Goal: Task Accomplishment & Management: Use online tool/utility

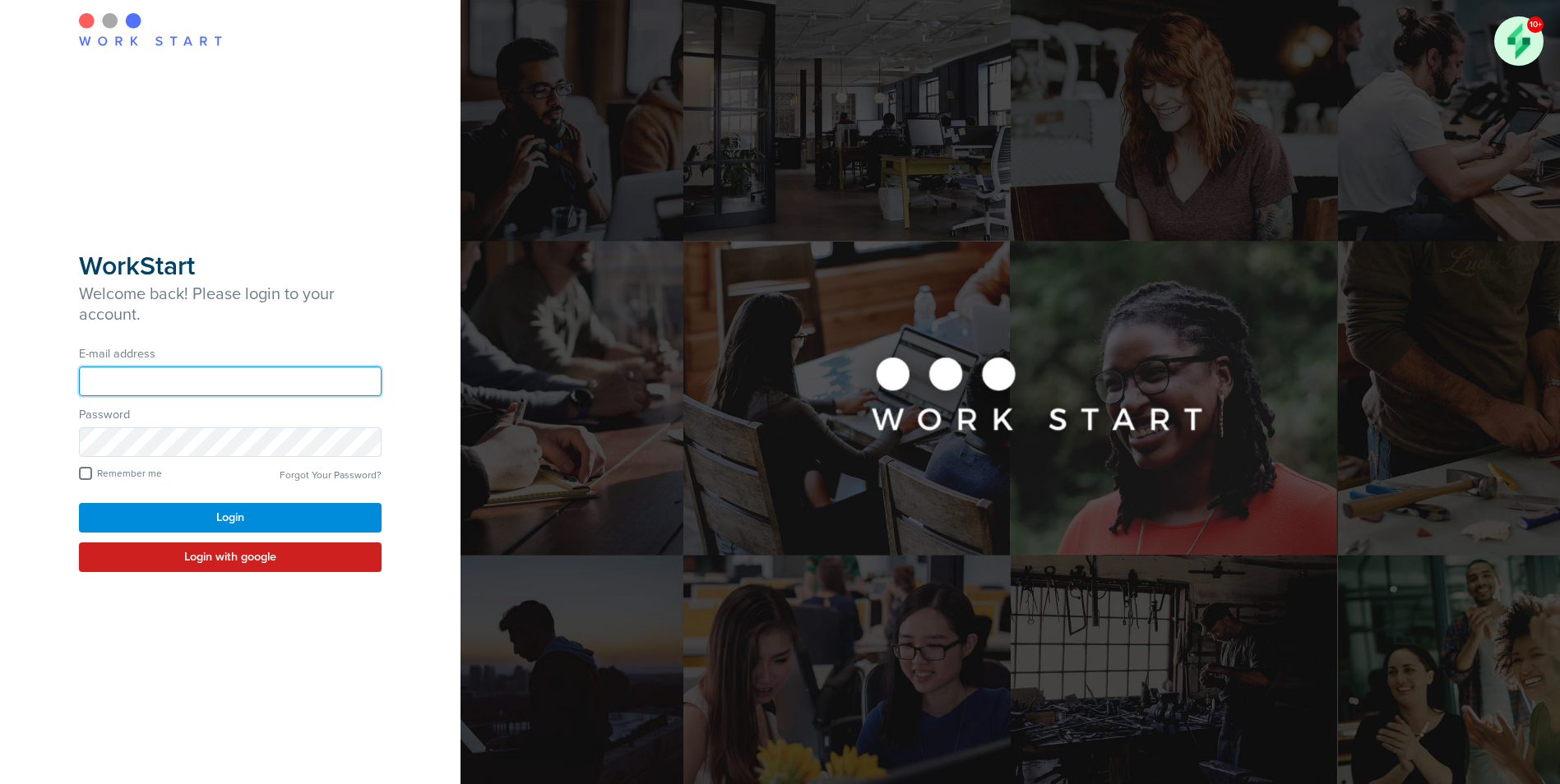
type input "**********"
click at [240, 522] on button "Login" at bounding box center [230, 518] width 303 height 30
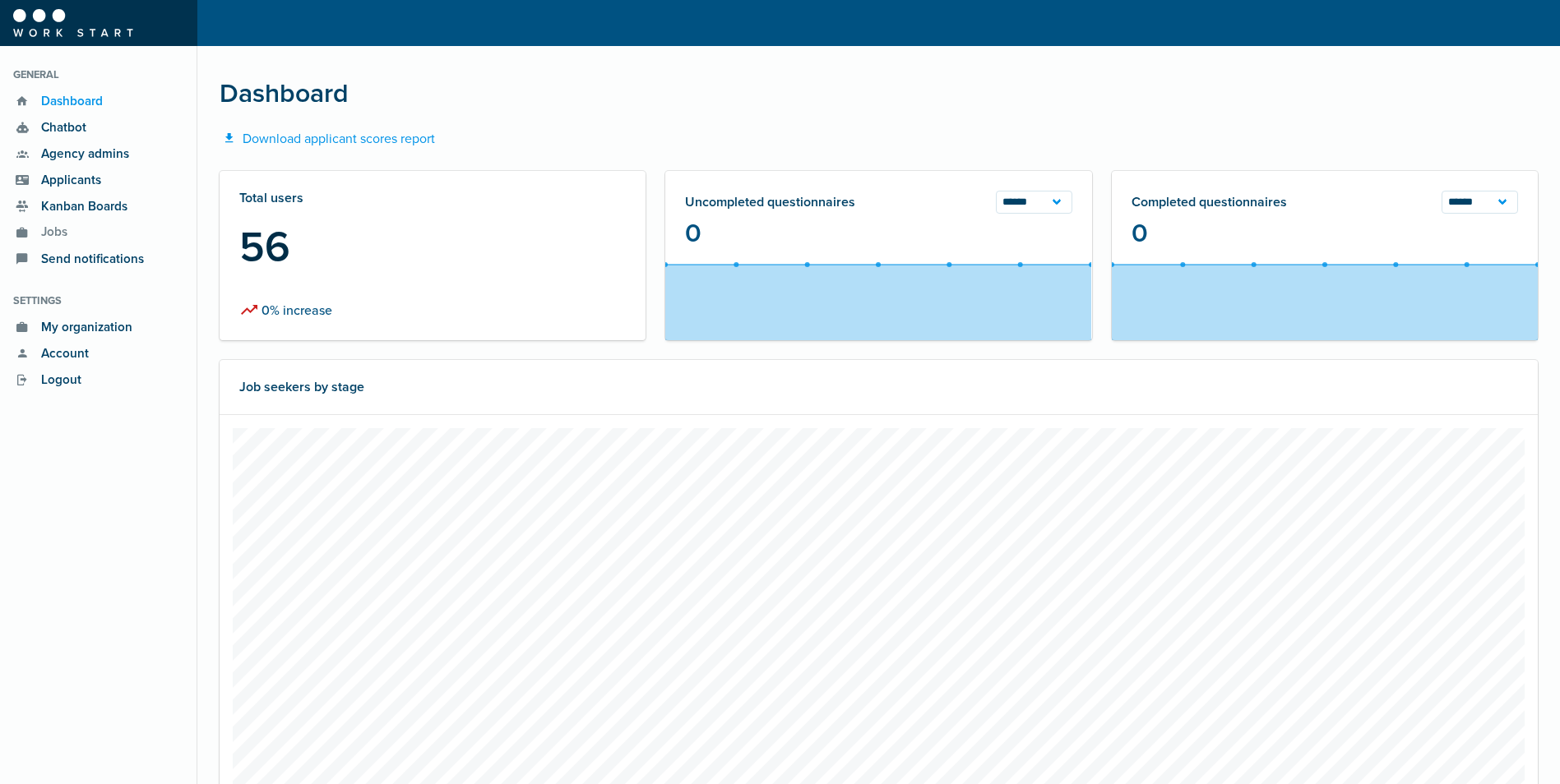
scroll to position [411, 939]
click at [50, 181] on span "Applicants" at bounding box center [67, 180] width 69 height 19
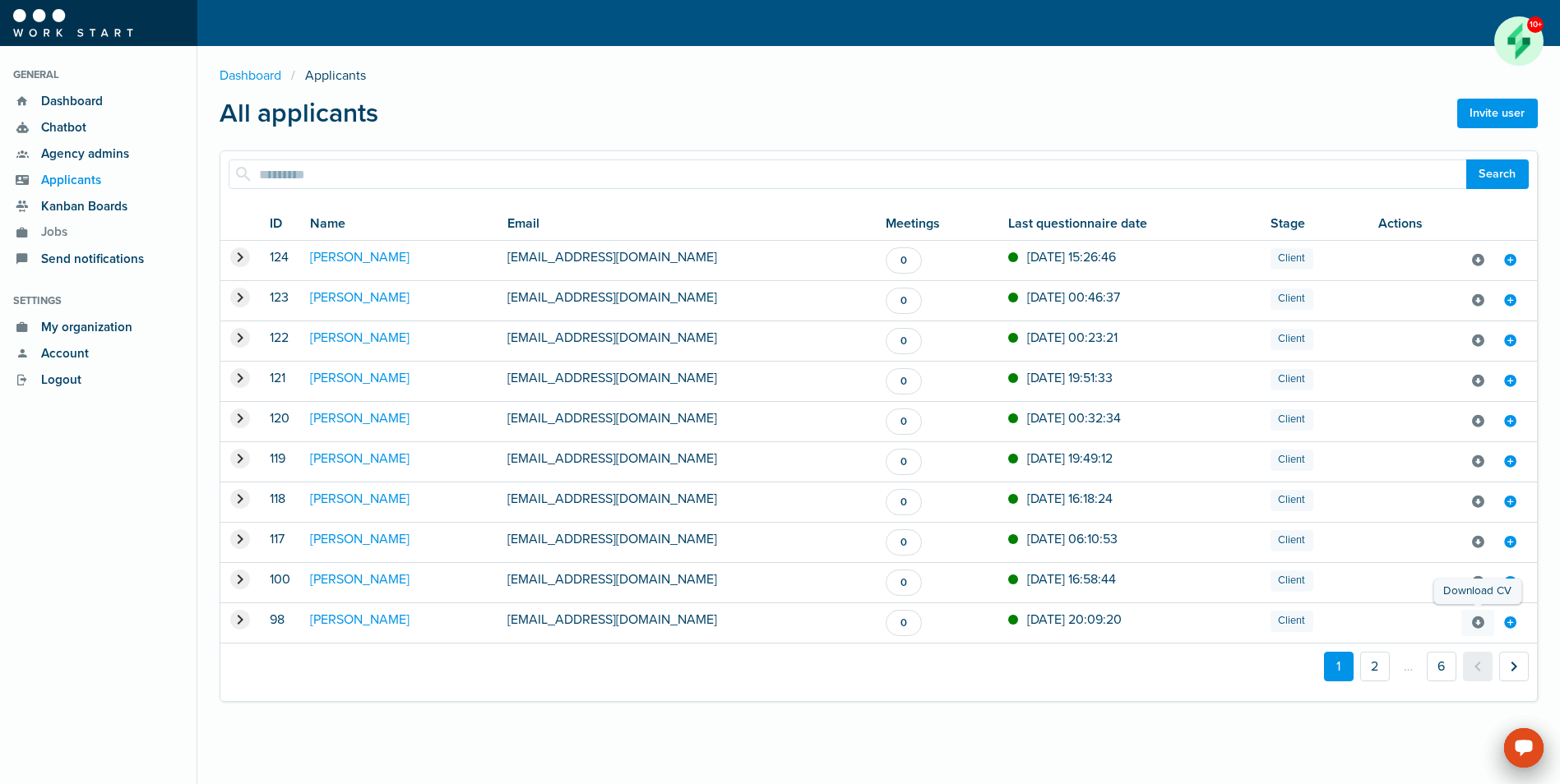
click at [1476, 623] on icon at bounding box center [1477, 623] width 15 height 24
click at [334, 621] on link "Sabyn LeBlanc" at bounding box center [360, 620] width 100 height 17
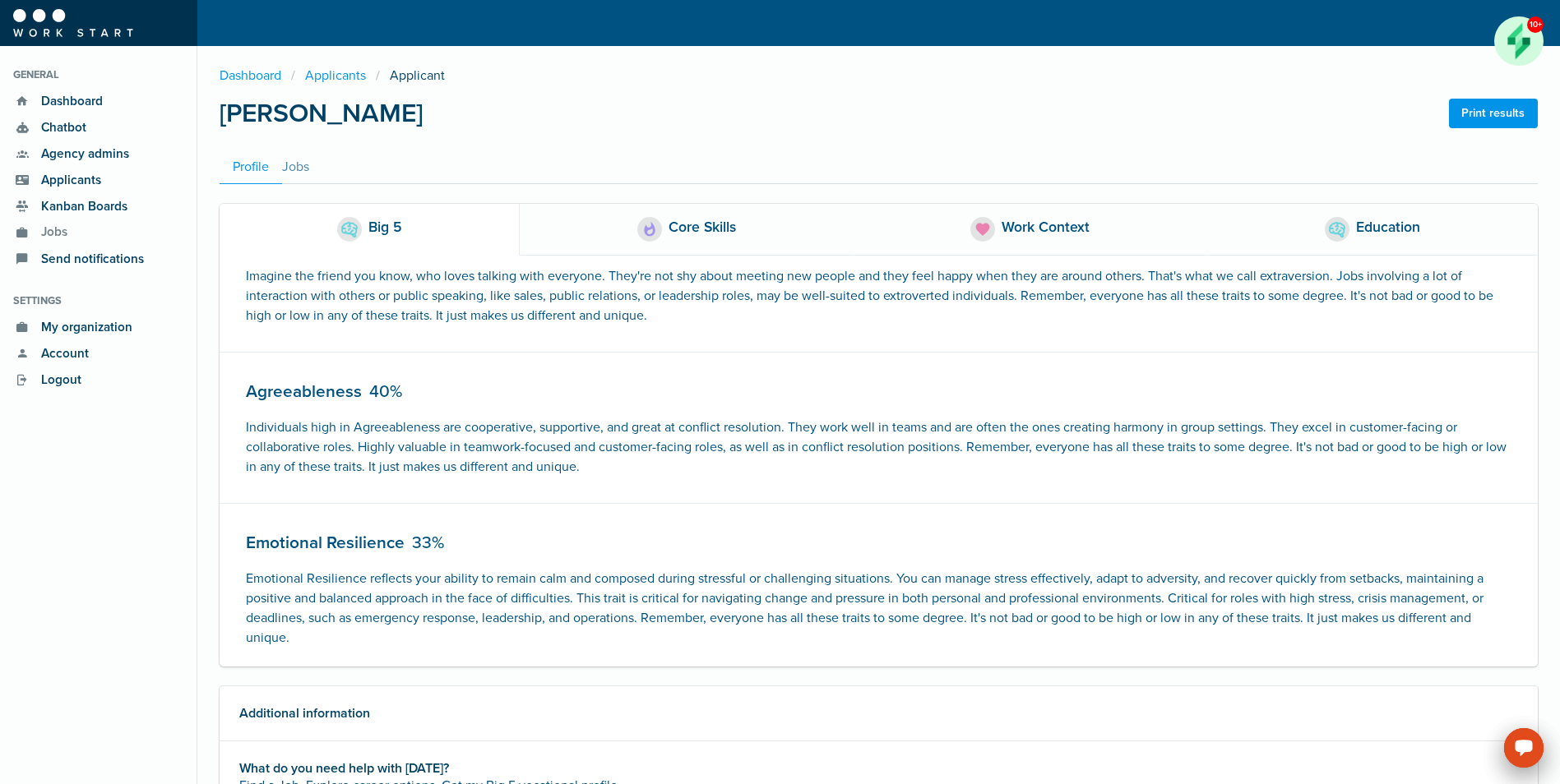
scroll to position [546, 0]
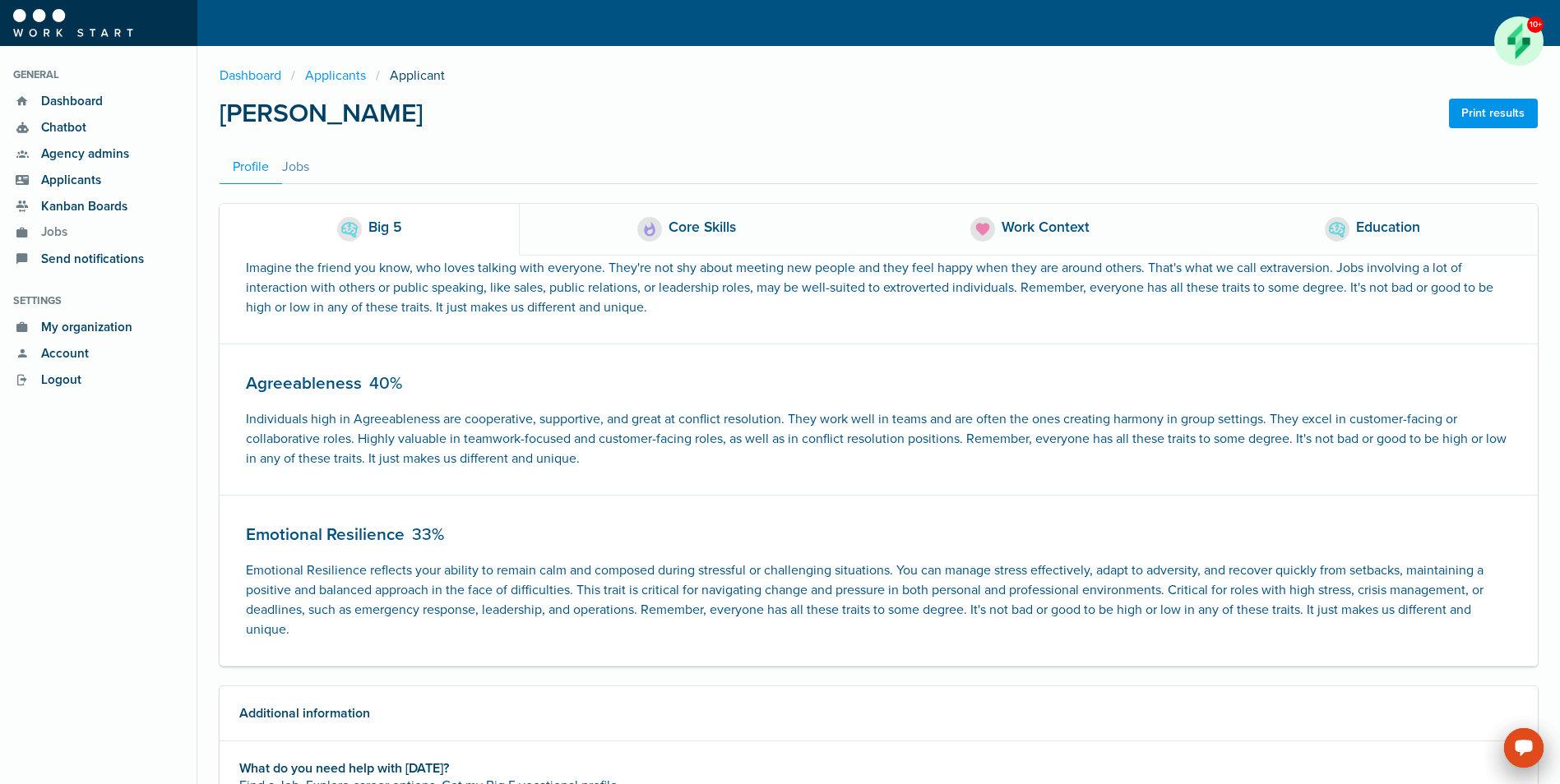
click at [1372, 230] on div "Education" at bounding box center [1388, 229] width 64 height 25
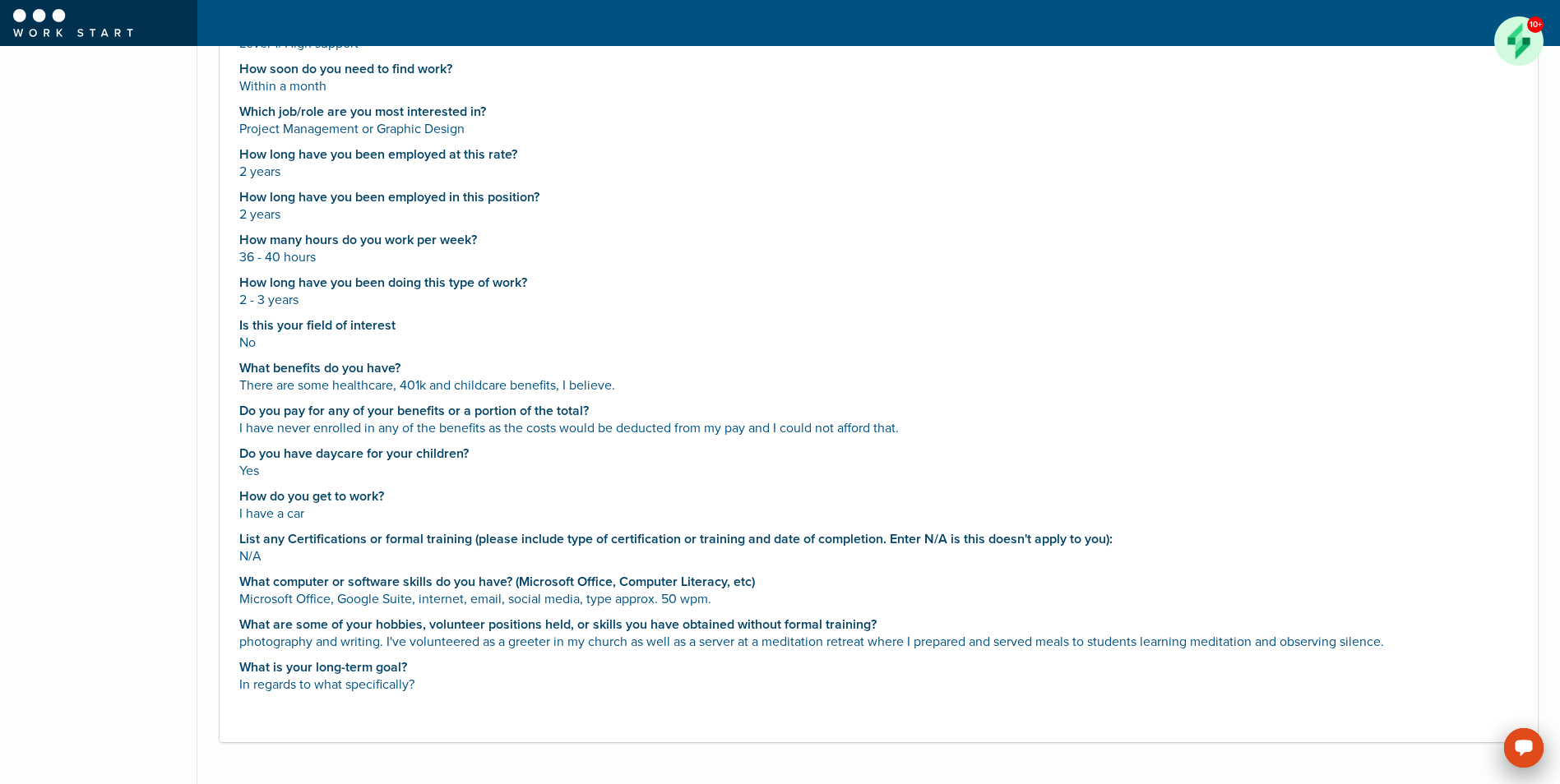
scroll to position [0, 0]
